Goal: Use online tool/utility: Utilize a website feature to perform a specific function

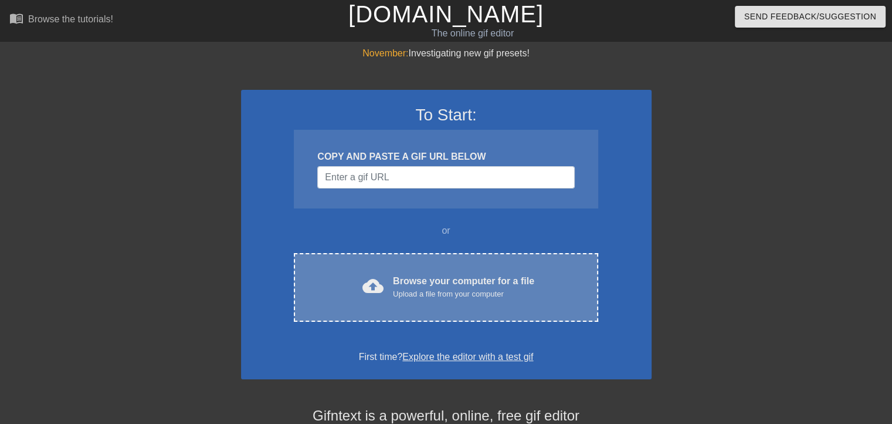
click at [418, 295] on div "Upload a file from your computer" at bounding box center [463, 294] width 141 height 12
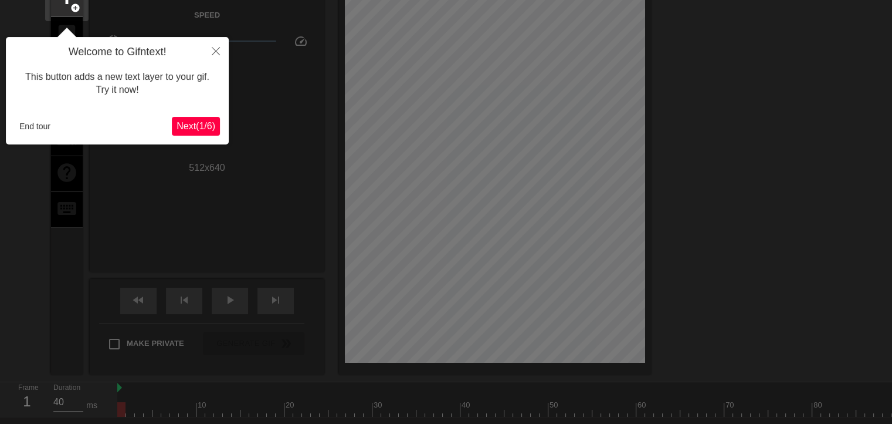
scroll to position [28, 0]
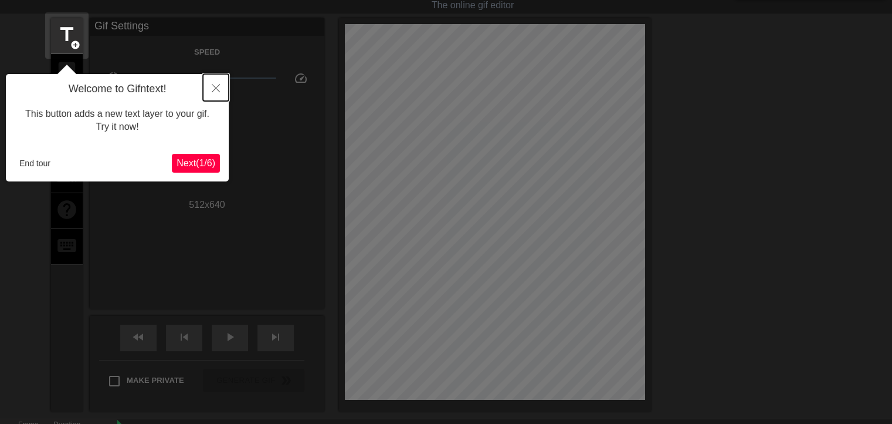
click at [216, 87] on icon "Close" at bounding box center [216, 88] width 8 height 8
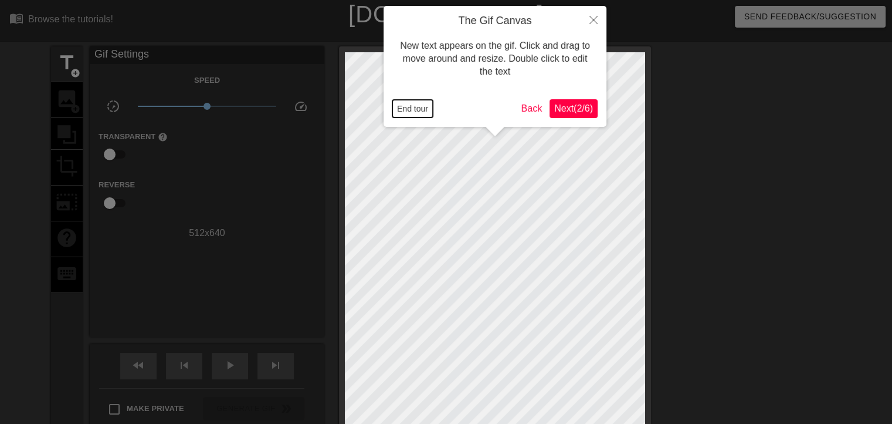
click at [419, 110] on button "End tour" at bounding box center [412, 109] width 40 height 18
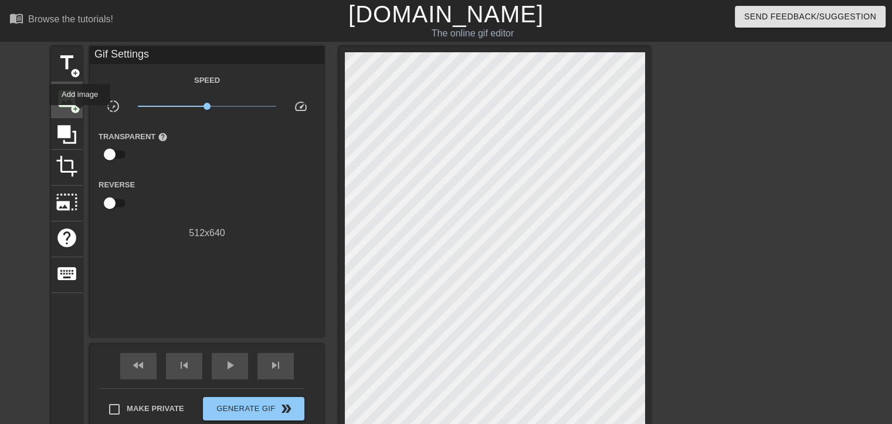
click at [73, 99] on span "image" at bounding box center [67, 98] width 22 height 22
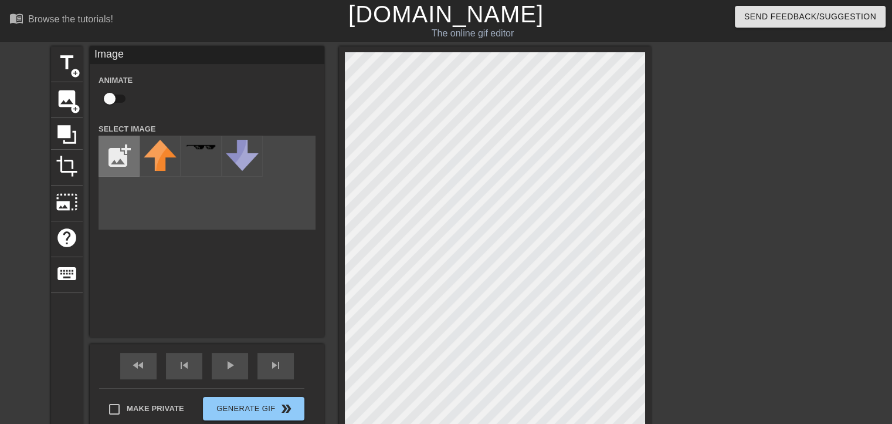
click at [127, 161] on input "file" at bounding box center [119, 156] width 40 height 40
type input "C:\fakepath\trhtj.png"
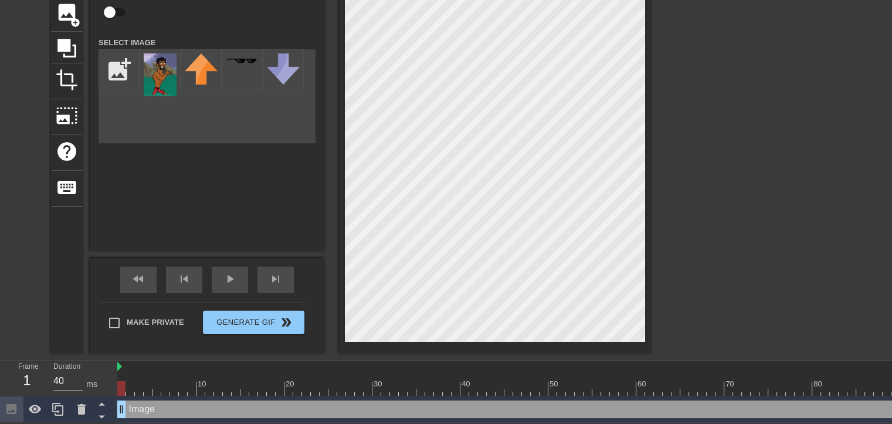
scroll to position [94, 0]
click at [21, 258] on div "title add_circle image add_circle crop photo_size_select_large help keyboard Im…" at bounding box center [446, 156] width 892 height 393
click at [154, 72] on img at bounding box center [160, 74] width 33 height 42
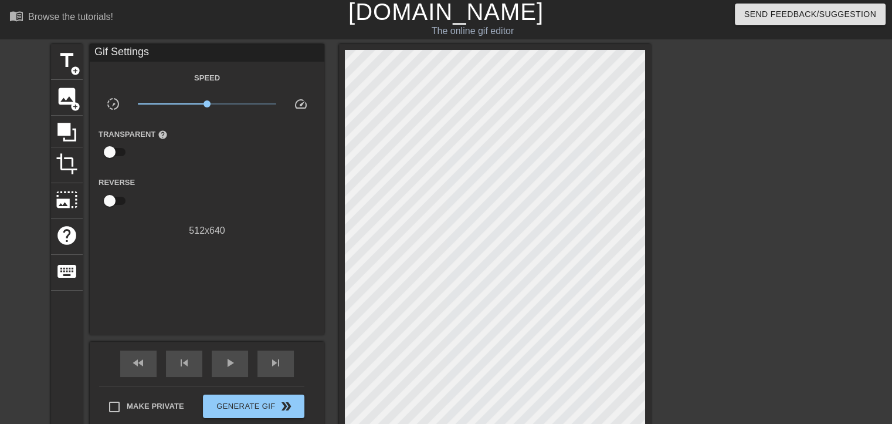
scroll to position [0, 0]
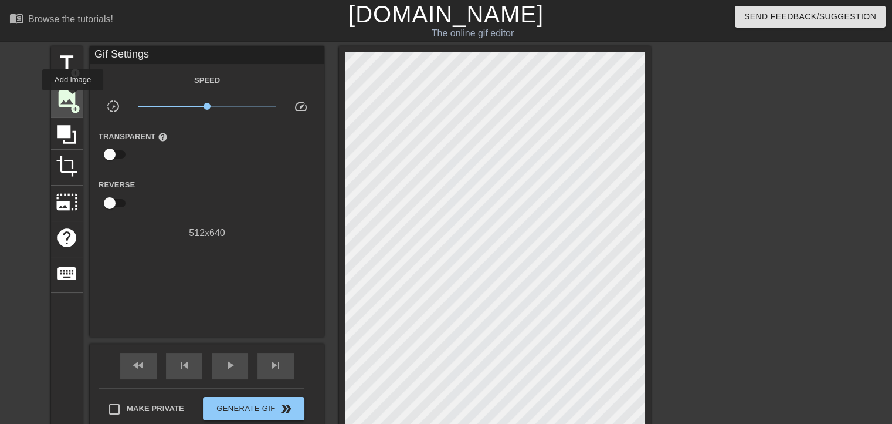
click at [73, 99] on span "image" at bounding box center [67, 98] width 22 height 22
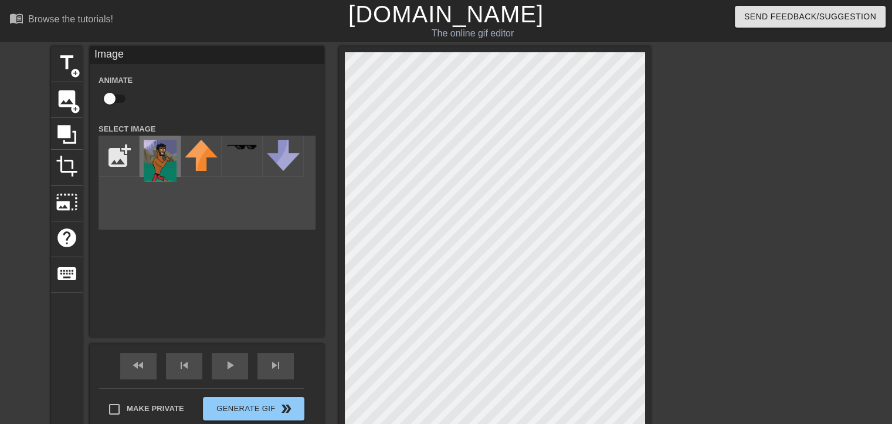
click at [167, 157] on img at bounding box center [160, 161] width 33 height 42
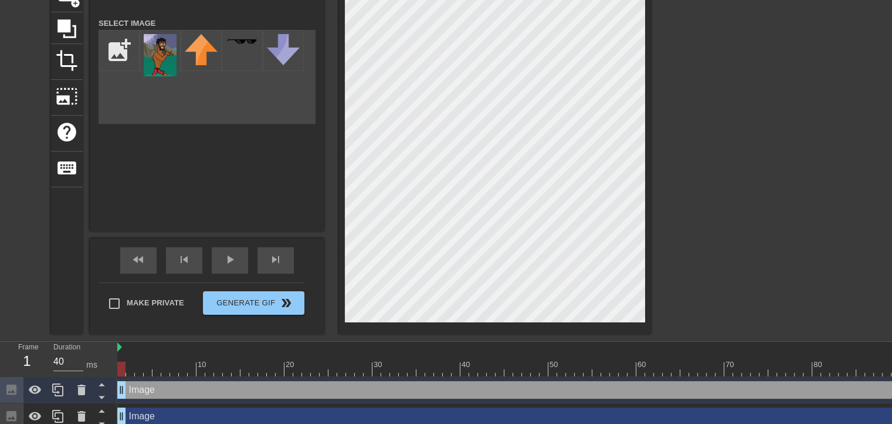
scroll to position [120, 0]
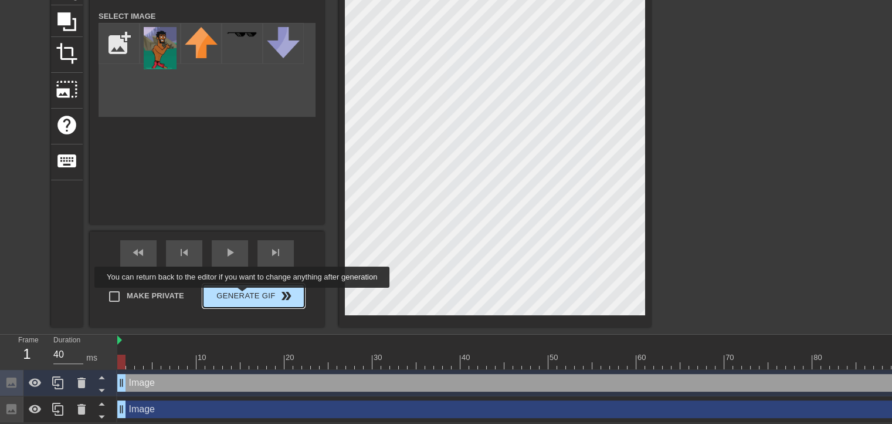
click at [242, 294] on button "Generate Gif double_arrow" at bounding box center [253, 295] width 101 height 23
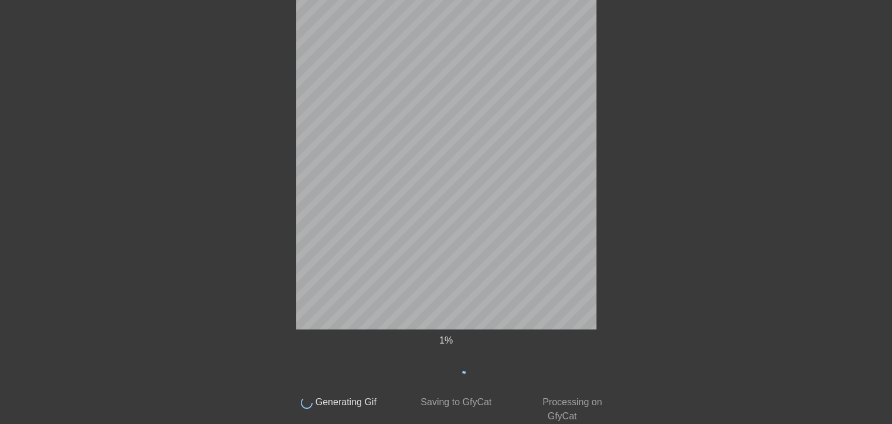
scroll to position [96, 0]
drag, startPoint x: 138, startPoint y: 5, endPoint x: 726, endPoint y: 70, distance: 591.3
click at [740, 60] on div at bounding box center [714, 127] width 176 height 352
click at [733, 179] on div at bounding box center [714, 127] width 176 height 352
